Goal: Transaction & Acquisition: Purchase product/service

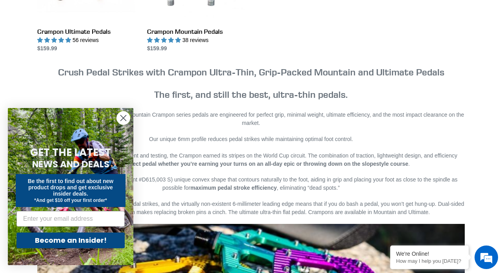
click at [123, 120] on circle "Close dialog" at bounding box center [123, 117] width 13 height 13
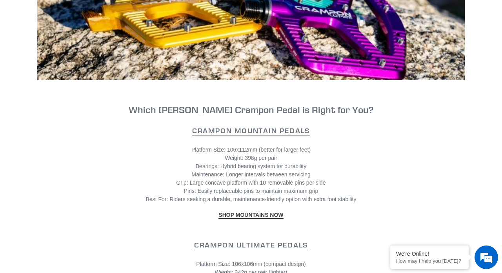
scroll to position [612, 0]
click at [258, 213] on strong "SHOP MOUNTAINS NOW" at bounding box center [251, 215] width 65 height 6
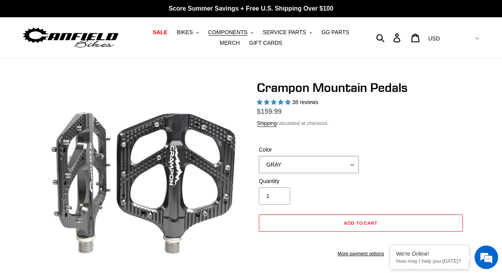
select select "STEALTH - Sold out"
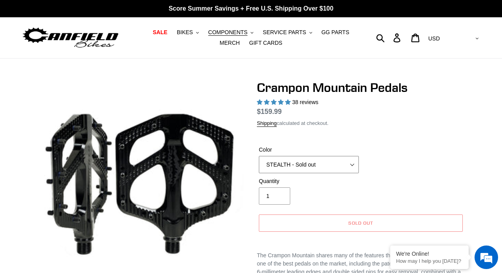
select select "highest-rating"
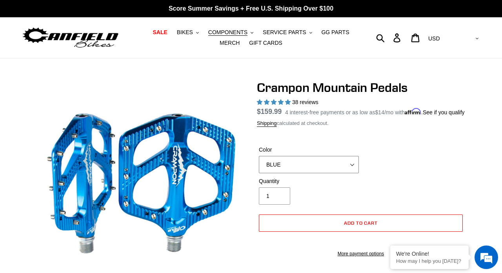
select select "STEALTH - Sold out"
